Goal: Transaction & Acquisition: Obtain resource

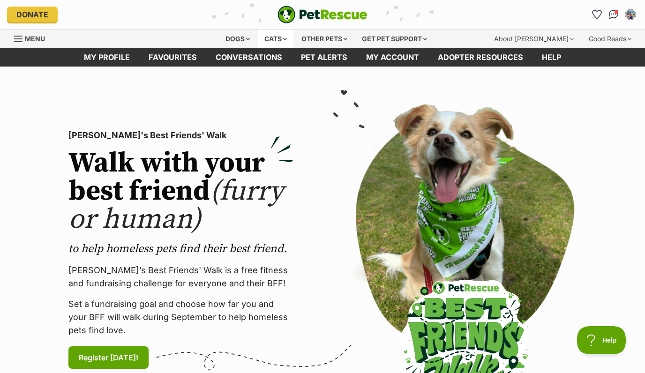
click at [283, 37] on div "Cats" at bounding box center [276, 39] width 36 height 19
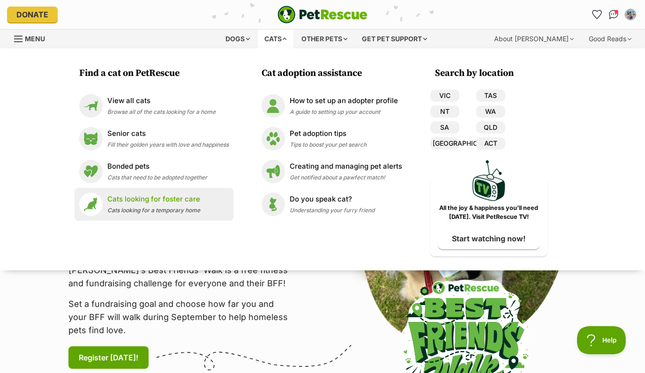
click at [163, 199] on p "Cats looking for foster care" at bounding box center [153, 199] width 93 height 11
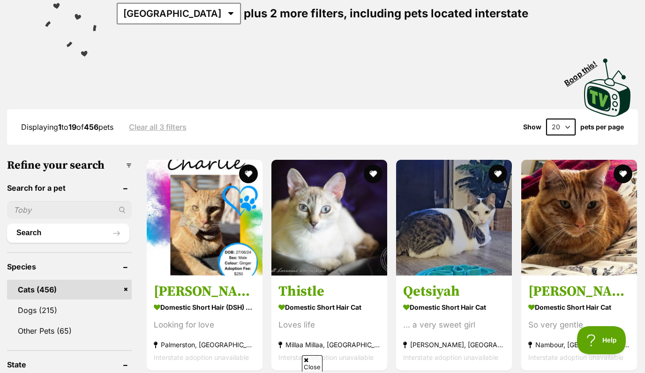
scroll to position [156, 0]
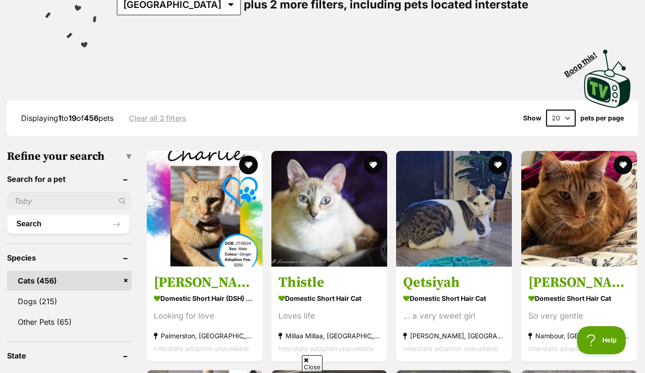
click at [52, 204] on input "text" at bounding box center [69, 201] width 125 height 18
type input "[PERSON_NAME]"
click at [7, 215] on button "Search" at bounding box center [68, 224] width 122 height 19
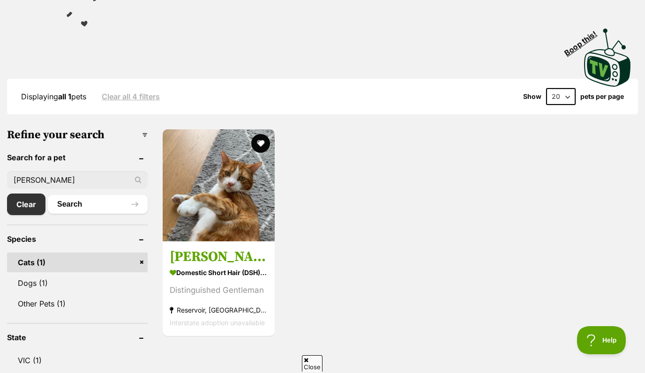
scroll to position [178, 0]
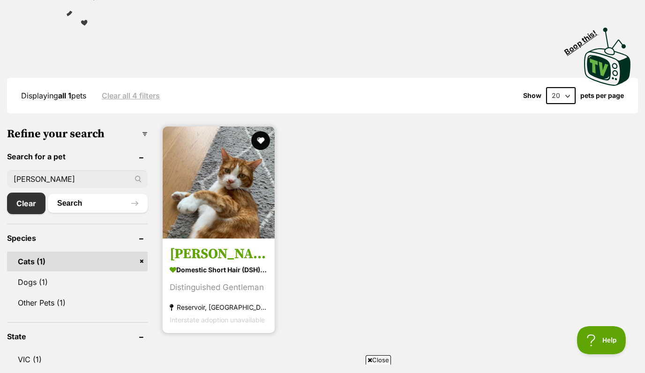
click at [195, 255] on h3 "Henry" at bounding box center [219, 255] width 98 height 18
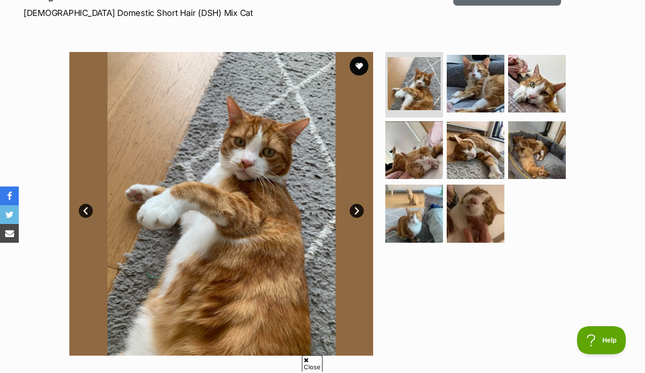
click at [358, 210] on link "Next" at bounding box center [357, 211] width 14 height 14
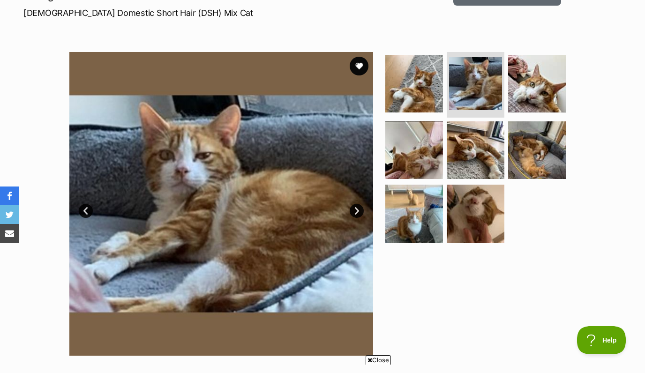
click at [358, 210] on link "Next" at bounding box center [357, 211] width 14 height 14
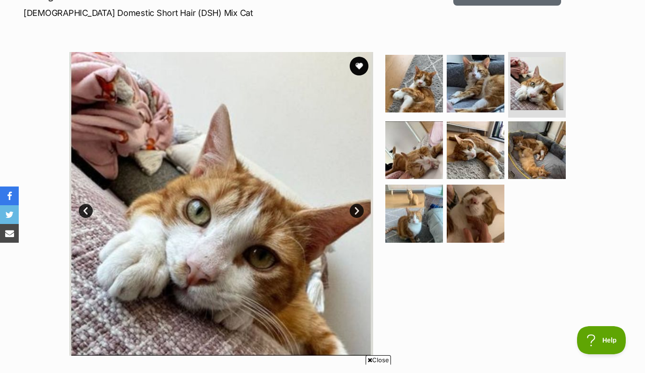
click at [358, 210] on link "Next" at bounding box center [357, 211] width 14 height 14
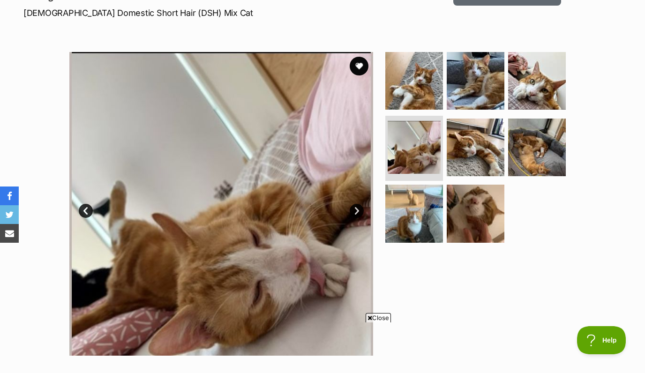
click at [358, 210] on link "Next" at bounding box center [357, 211] width 14 height 14
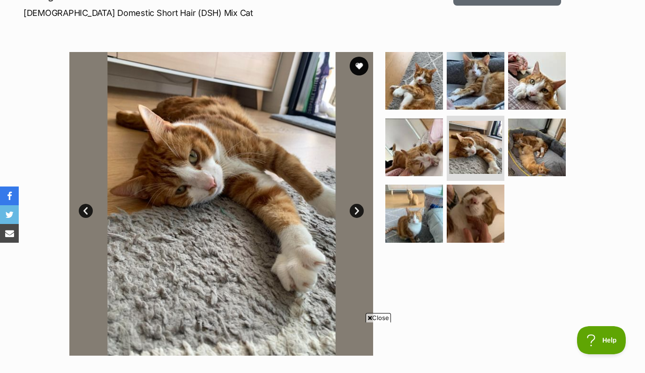
click at [358, 210] on link "Next" at bounding box center [357, 211] width 14 height 14
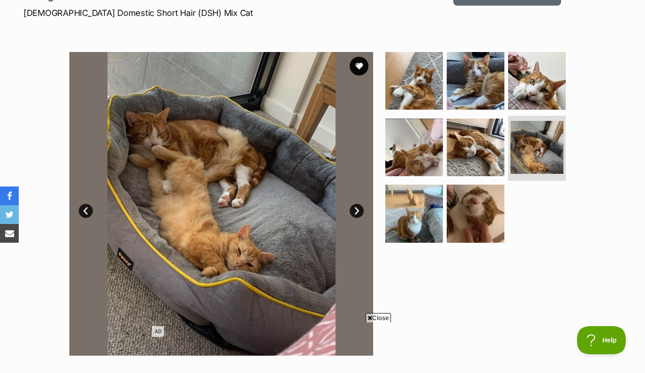
click at [358, 210] on link "Next" at bounding box center [357, 211] width 14 height 14
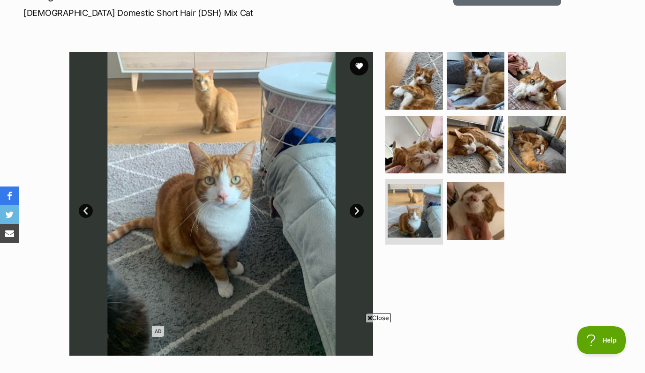
click at [358, 210] on link "Next" at bounding box center [357, 211] width 14 height 14
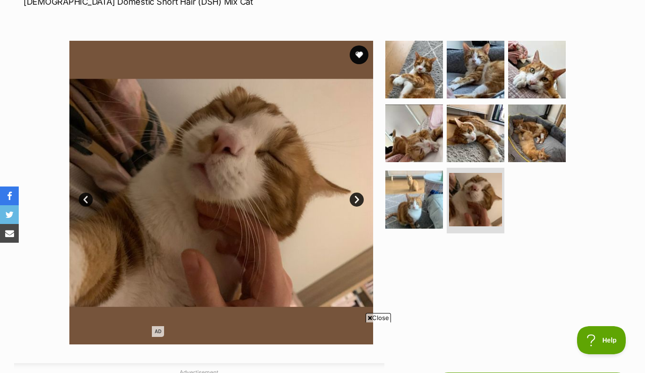
scroll to position [152, 0]
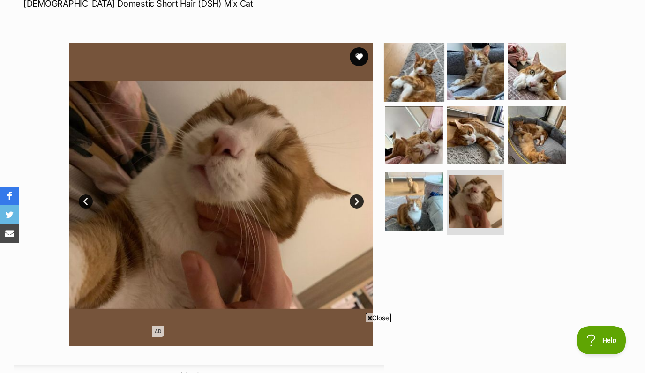
click at [399, 61] on img at bounding box center [414, 71] width 60 height 60
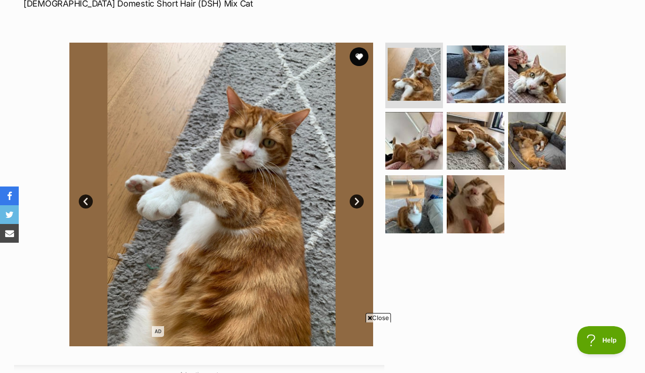
click at [363, 201] on link "Next" at bounding box center [357, 201] width 14 height 14
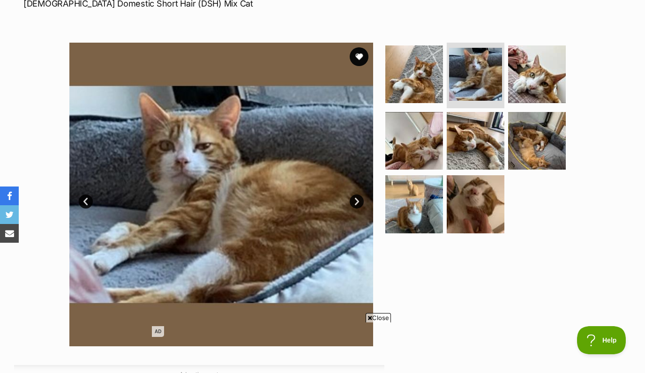
click at [363, 201] on link "Next" at bounding box center [357, 201] width 14 height 14
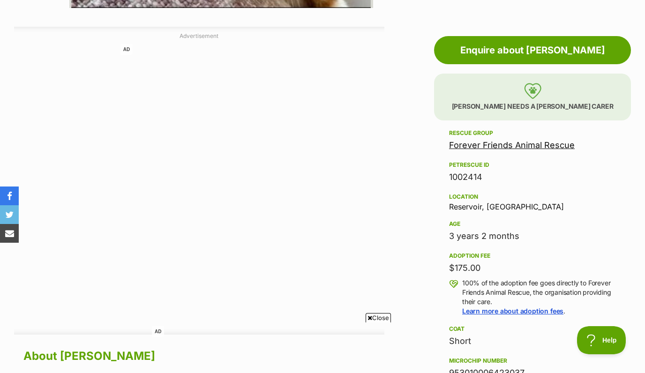
scroll to position [490, 0]
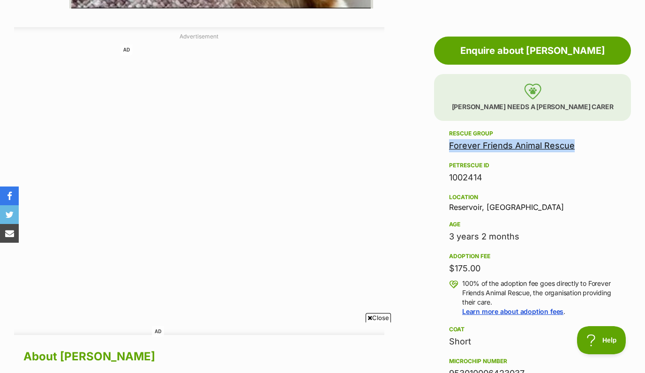
drag, startPoint x: 585, startPoint y: 146, endPoint x: 441, endPoint y: 146, distance: 143.9
click at [441, 146] on aside "Rescue group Forever Friends Animal Rescue PetRescue ID 1002414 Location Reserv…" at bounding box center [532, 362] width 197 height 468
copy link "Forever Friends Animal Rescue"
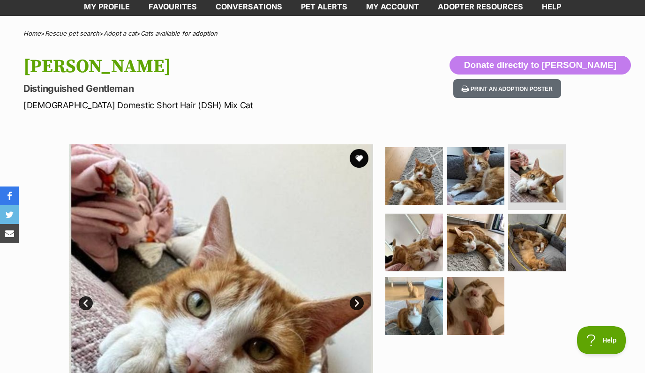
scroll to position [0, 0]
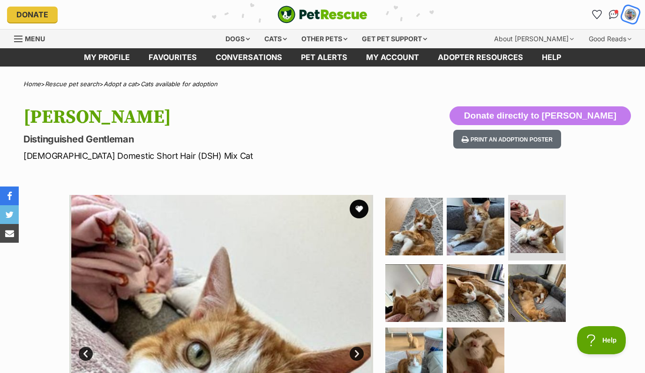
click at [632, 18] on img "My account" at bounding box center [630, 14] width 12 height 12
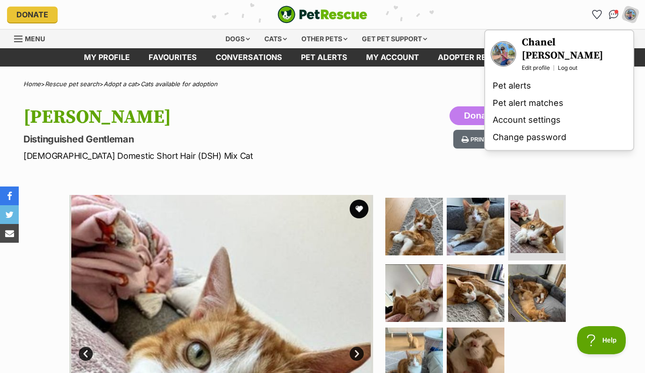
click at [539, 45] on h3 "Chanel [PERSON_NAME]" at bounding box center [575, 49] width 106 height 26
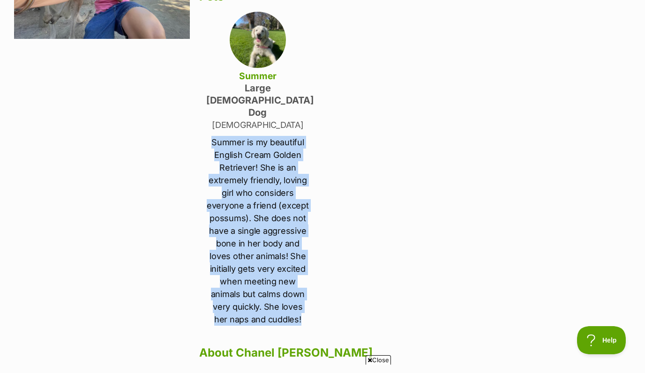
drag, startPoint x: 212, startPoint y: 116, endPoint x: 306, endPoint y: 299, distance: 205.4
click at [306, 299] on p "Summer is my beautiful English Cream Golden Retriever! She is an extremely frie…" at bounding box center [257, 231] width 103 height 190
copy p "Summer is my beautiful English Cream Golden Retriever! She is an extremely frie…"
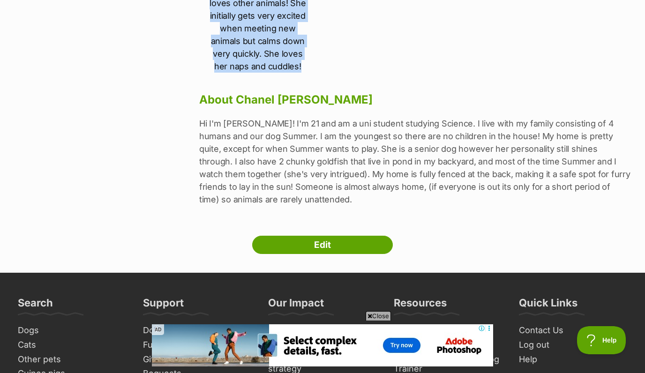
scroll to position [432, 0]
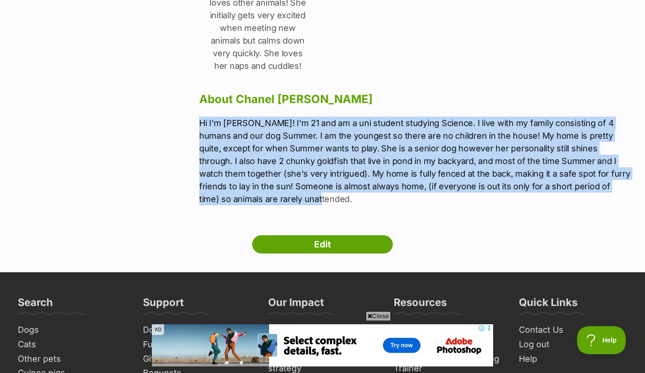
drag, startPoint x: 200, startPoint y: 95, endPoint x: 278, endPoint y: 173, distance: 110.7
click at [278, 173] on p "Hi I'm [PERSON_NAME]! I'm 21 and am a uni student studying Science. I live with…" at bounding box center [415, 161] width 432 height 89
copy p "Hi I'm [PERSON_NAME]! I'm 21 and am a uni student studying Science. I live with…"
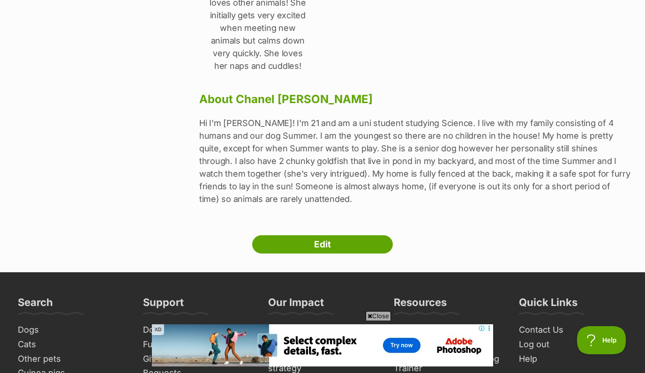
click at [420, 117] on p "Hi I'm [PERSON_NAME]! I'm 21 and am a uni student studying Science. I live with…" at bounding box center [415, 161] width 432 height 89
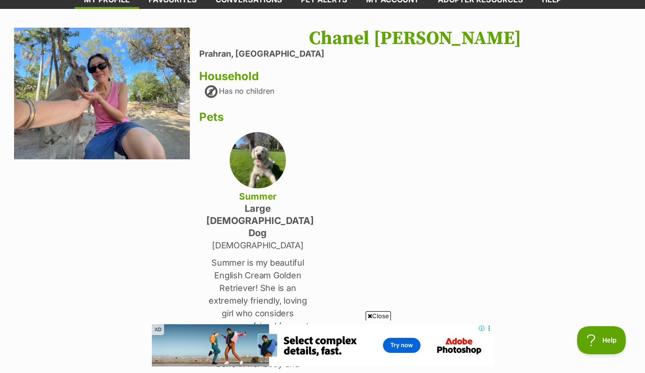
scroll to position [0, 0]
